Goal: Task Accomplishment & Management: Complete application form

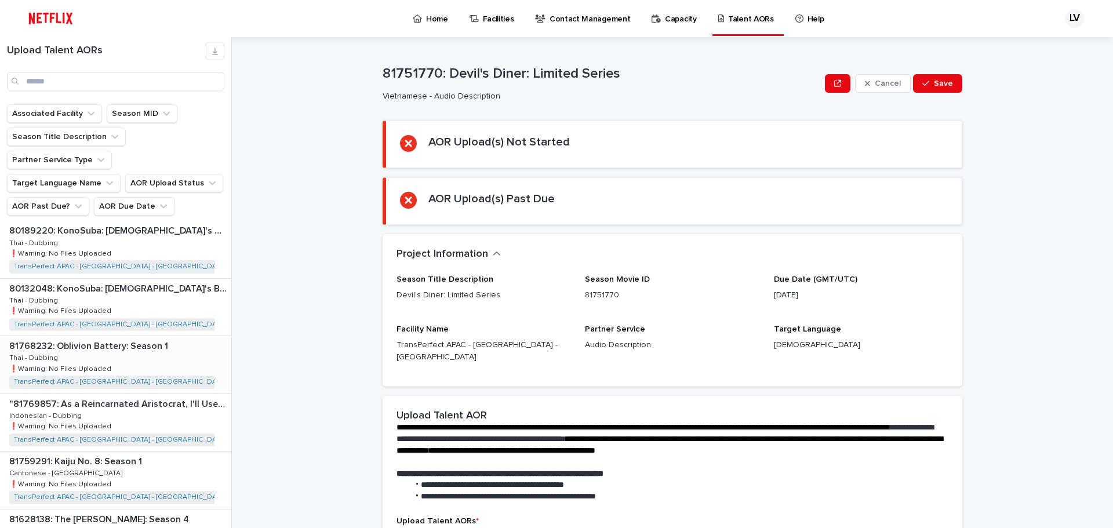
scroll to position [696, 0]
click at [128, 452] on div "81628138: The [PERSON_NAME]: Season 4 81628138: The [PERSON_NAME]: Season 4 Vie…" at bounding box center [115, 480] width 231 height 57
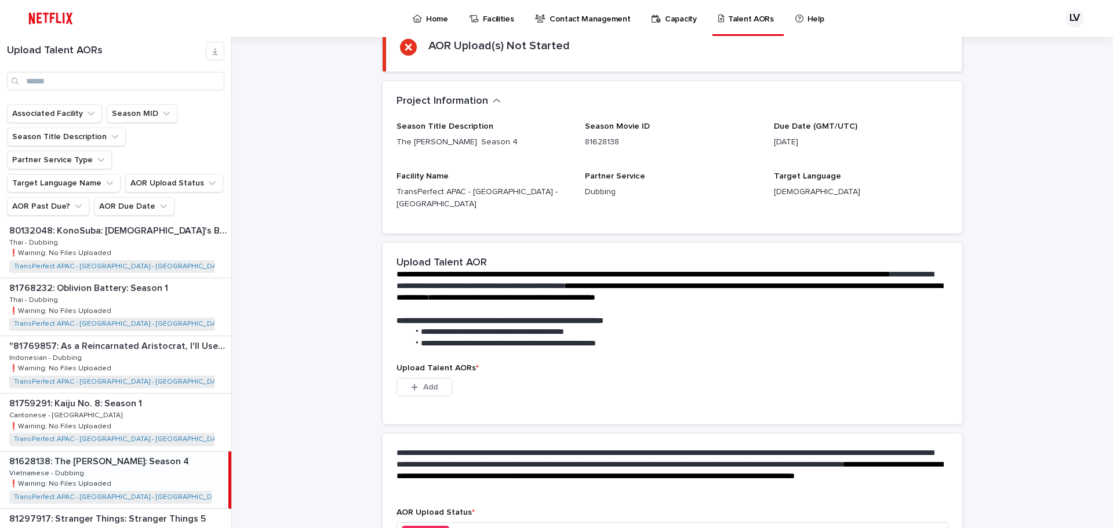
scroll to position [167, 0]
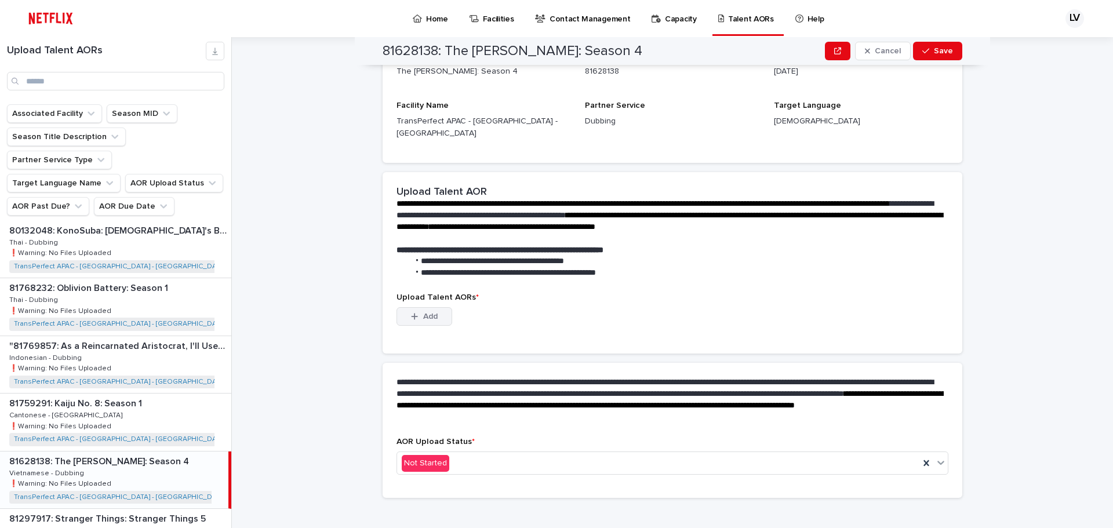
click at [436, 307] on button "Add" at bounding box center [425, 316] width 56 height 19
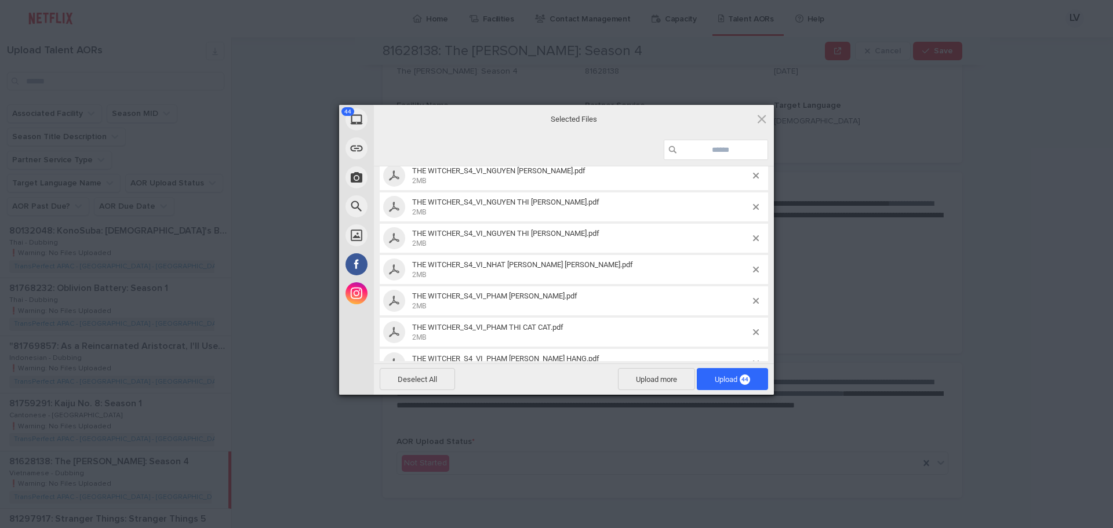
scroll to position [232, 0]
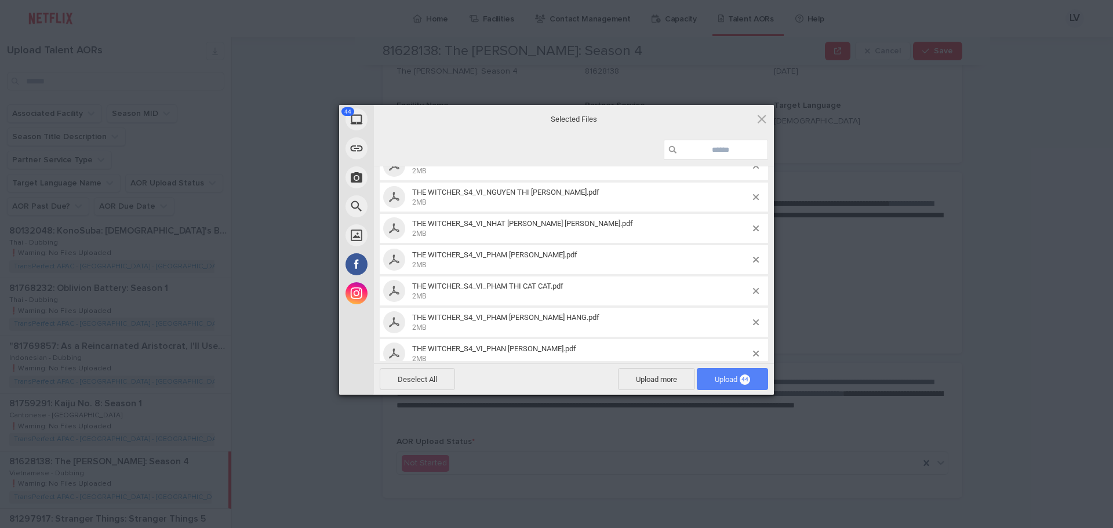
click at [733, 381] on span "Upload 44" at bounding box center [732, 379] width 35 height 9
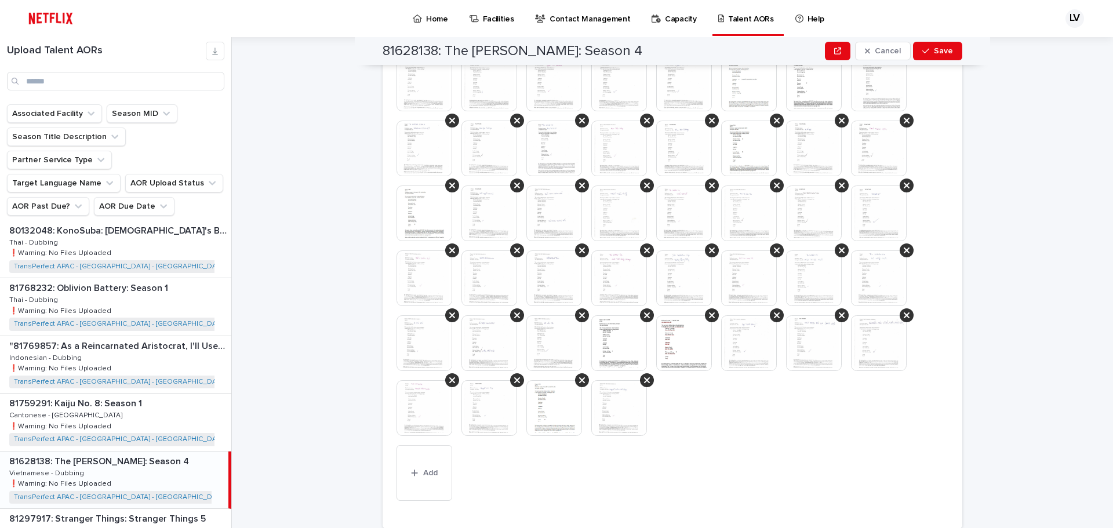
scroll to position [352, 0]
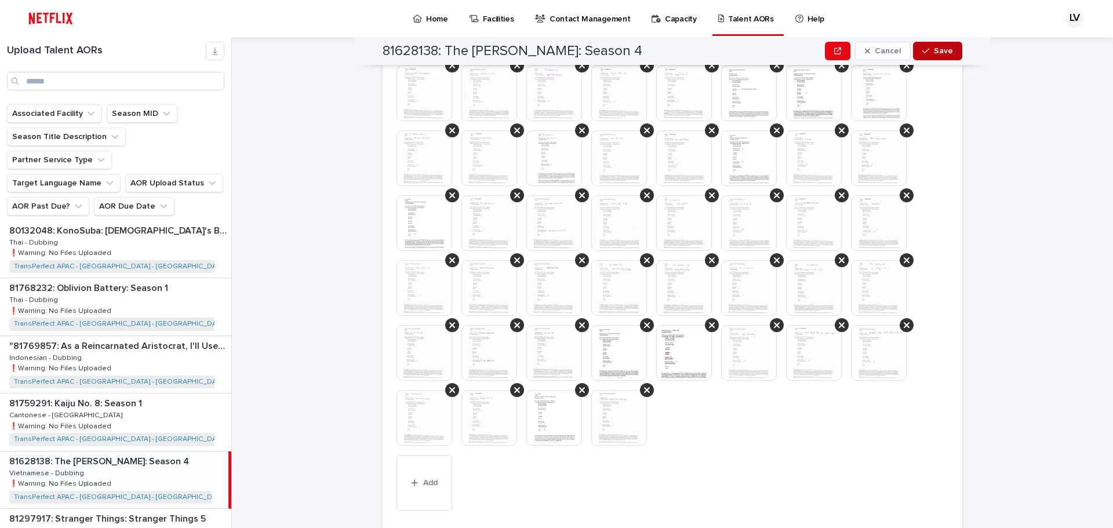
click at [945, 56] on button "Save" at bounding box center [937, 51] width 49 height 19
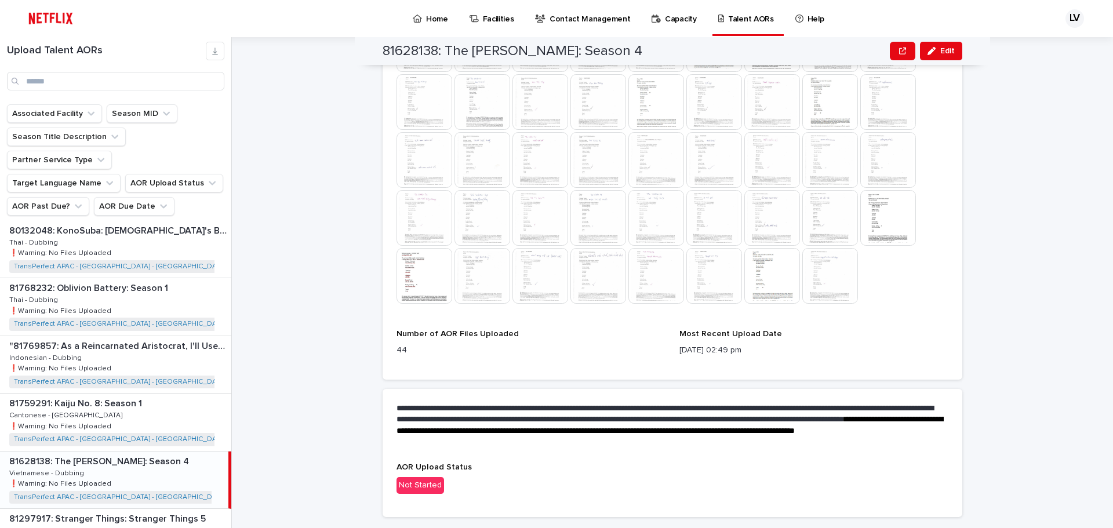
scroll to position [420, 0]
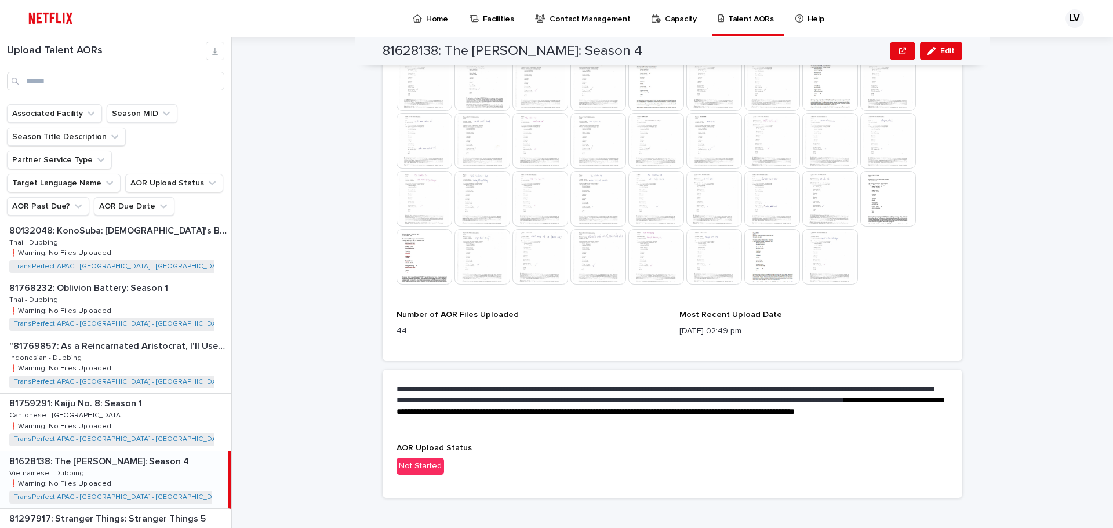
click at [519, 458] on p "Not Started" at bounding box center [673, 466] width 552 height 17
click at [421, 458] on div "Not Started" at bounding box center [421, 466] width 48 height 17
click at [130, 398] on div "81759291: Kaiju No. 8: Season 1 81759291: Kaiju No. 8: Season 1 Cantonese - Dub…" at bounding box center [115, 422] width 231 height 57
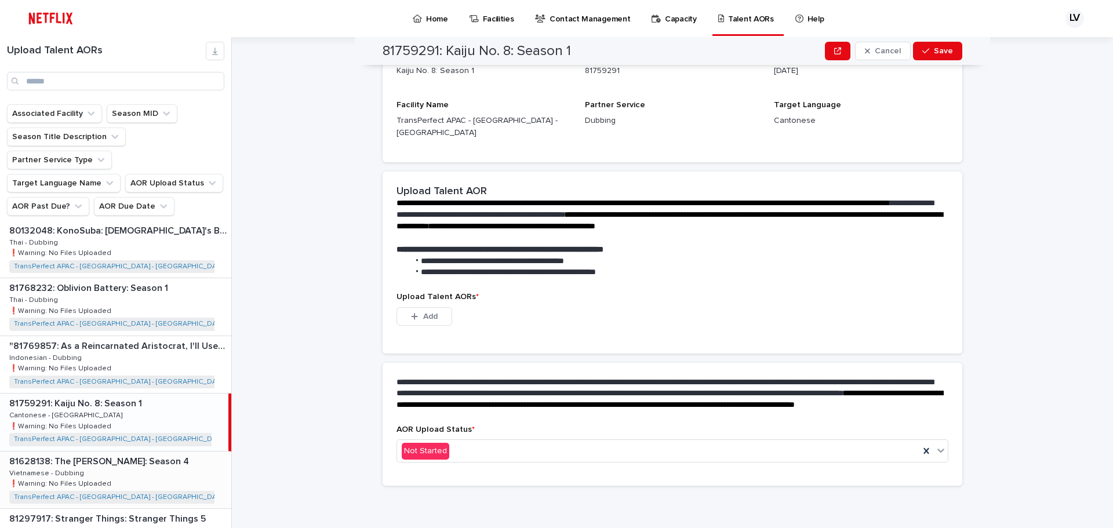
scroll to position [224, 0]
click at [934, 49] on span "Save" at bounding box center [943, 51] width 19 height 8
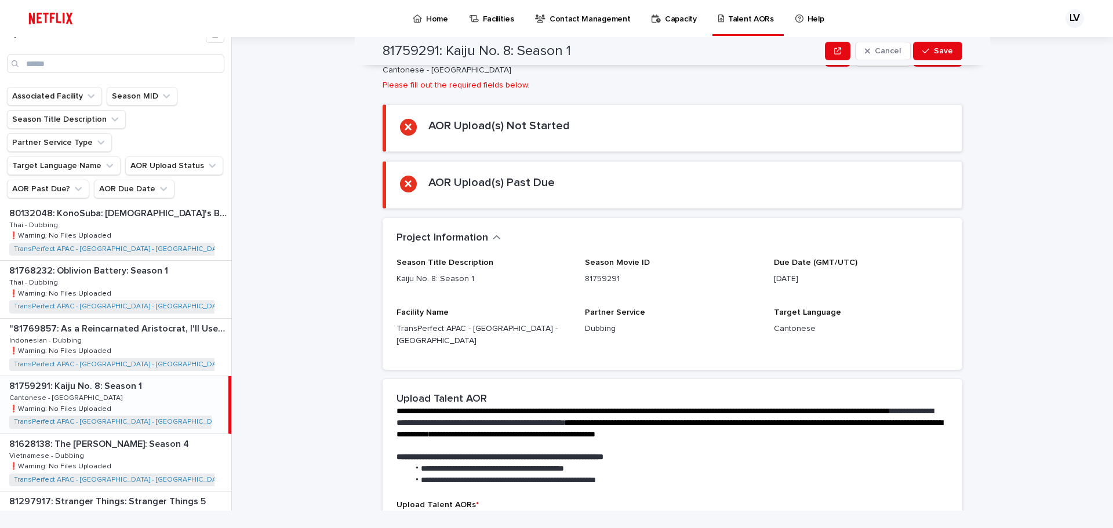
scroll to position [0, 0]
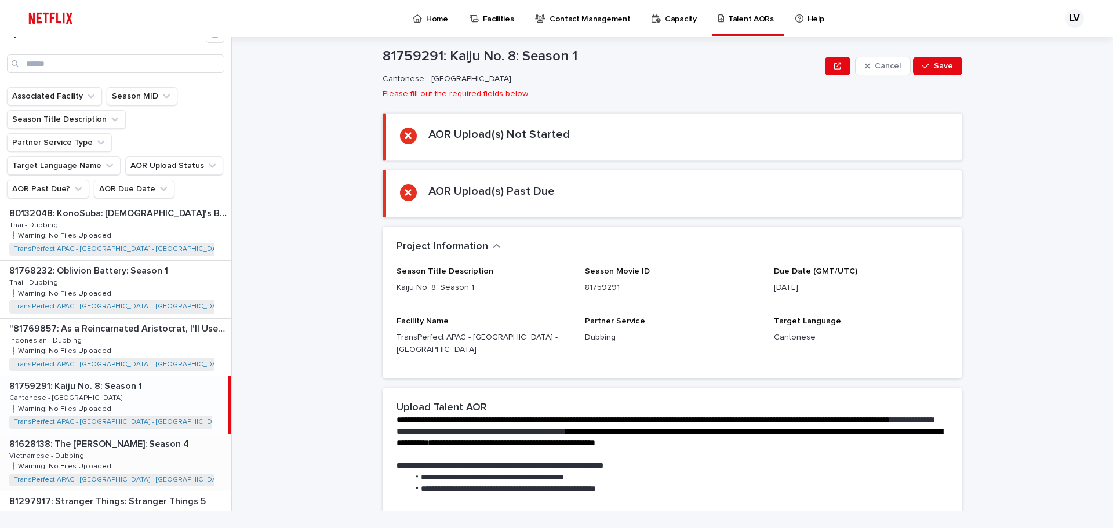
click at [141, 438] on div "81628138: The [PERSON_NAME]: Season 4 81628138: The [PERSON_NAME]: Season 4 Vie…" at bounding box center [115, 462] width 231 height 57
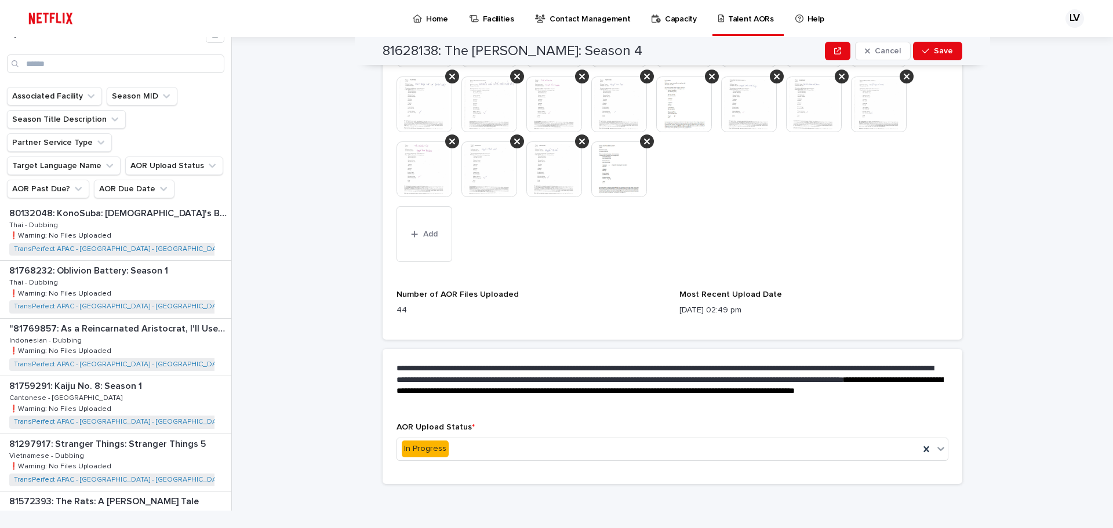
scroll to position [654, 0]
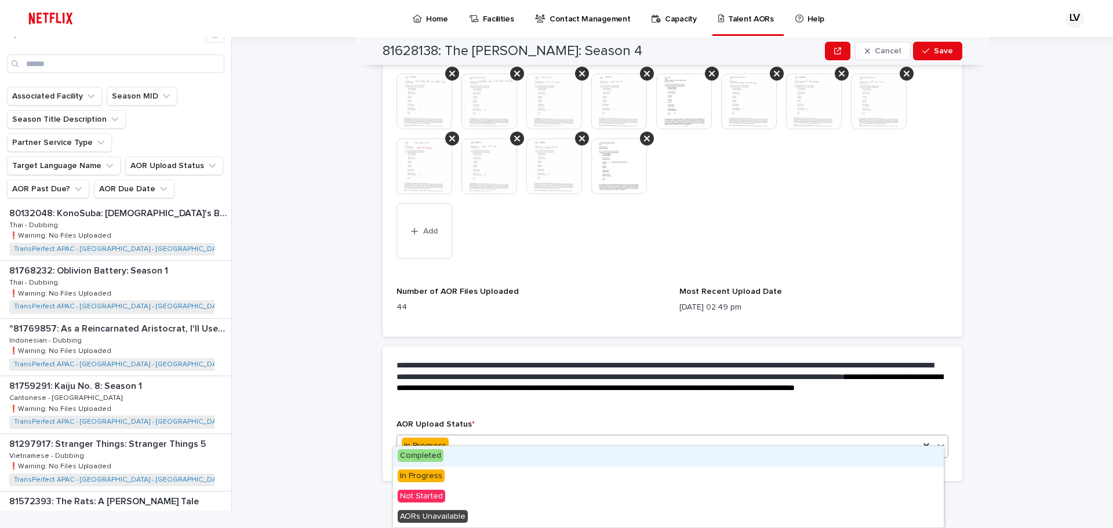
click at [585, 439] on div "In Progress" at bounding box center [658, 446] width 522 height 19
click at [527, 460] on div "Completed" at bounding box center [668, 456] width 551 height 20
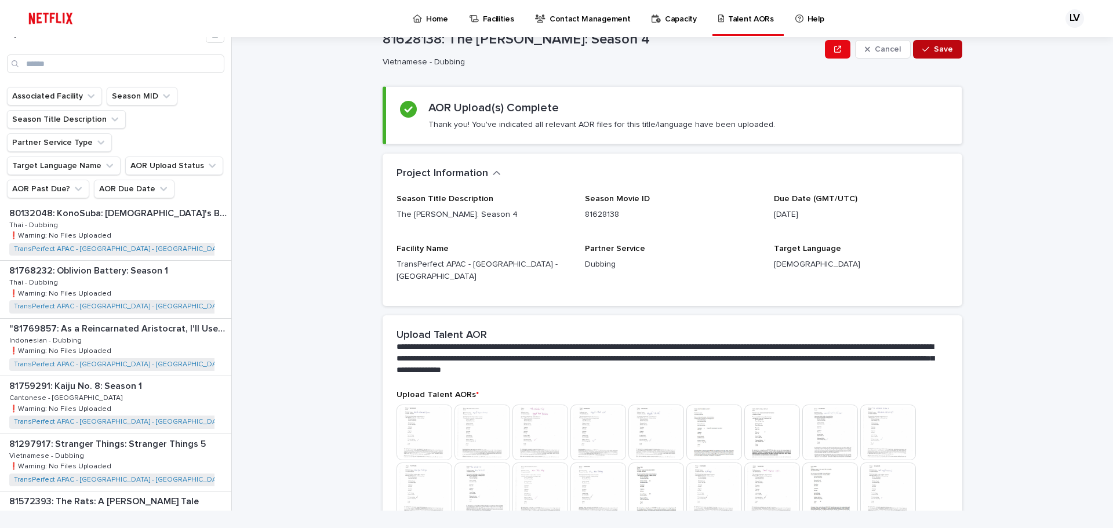
scroll to position [0, 0]
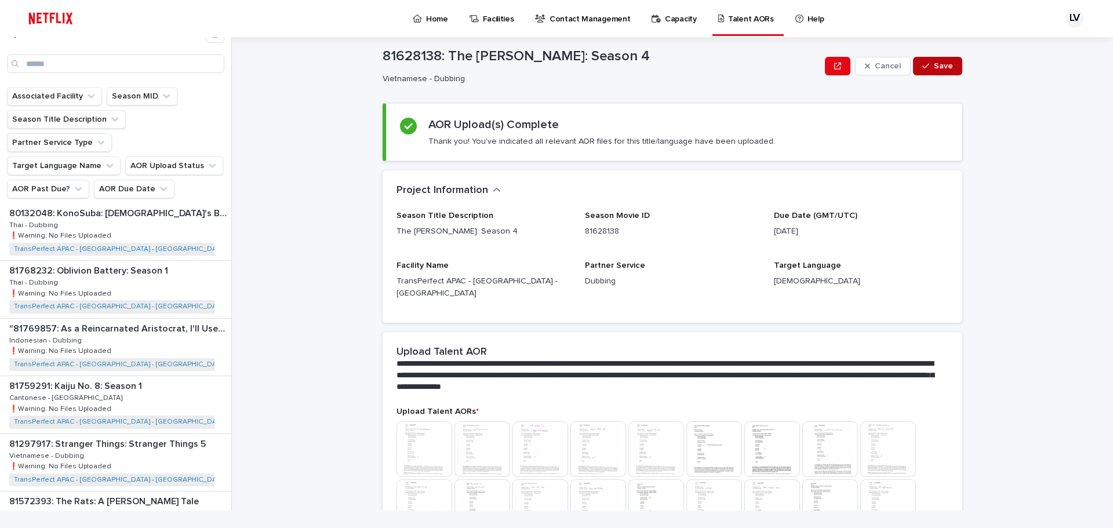
click at [924, 60] on button "Save" at bounding box center [937, 66] width 49 height 19
click at [997, 209] on div "**********" at bounding box center [679, 265] width 867 height 491
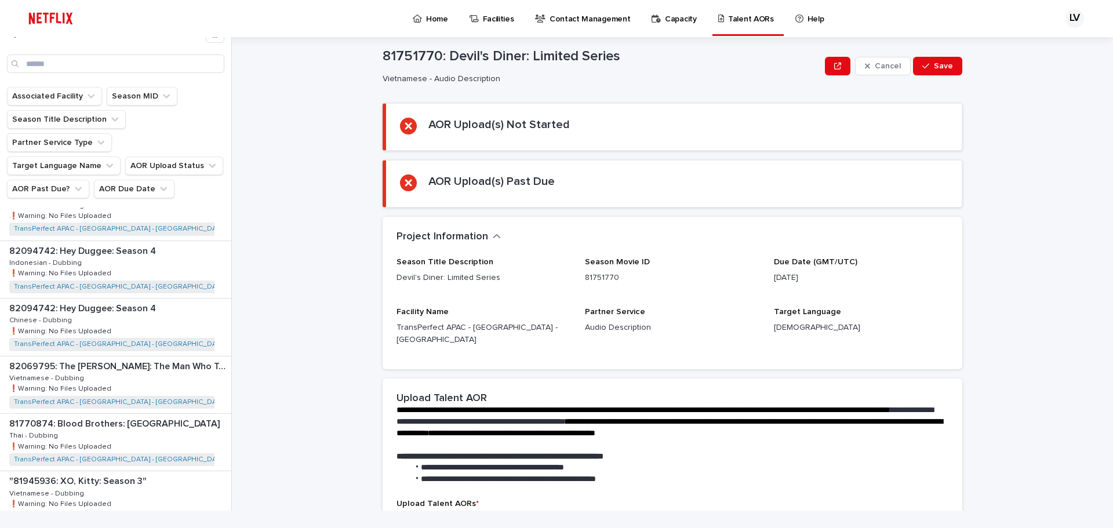
scroll to position [1043, 0]
